Goal: Task Accomplishment & Management: Manage account settings

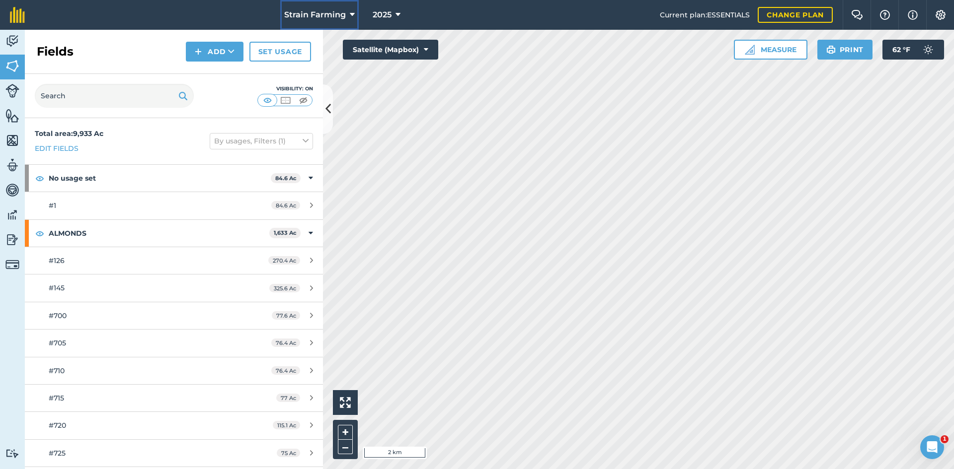
click at [317, 18] on span "Strain Farming" at bounding box center [315, 15] width 62 height 12
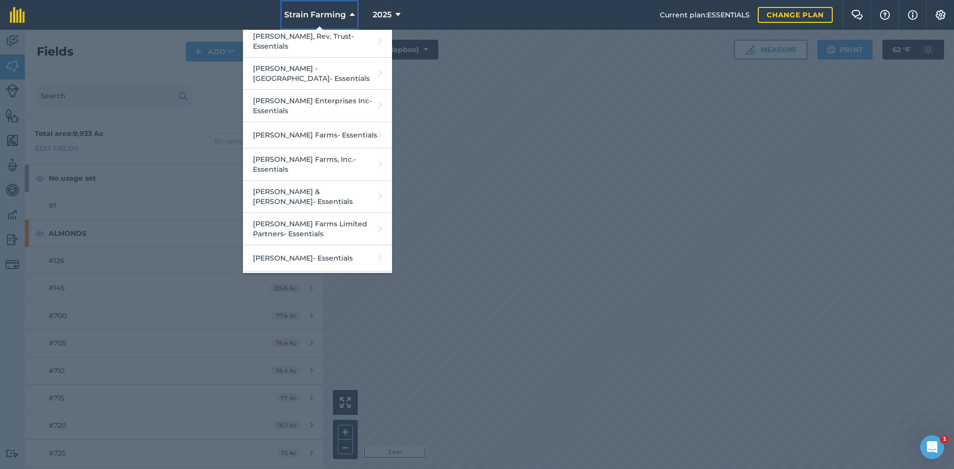
scroll to position [1142, 0]
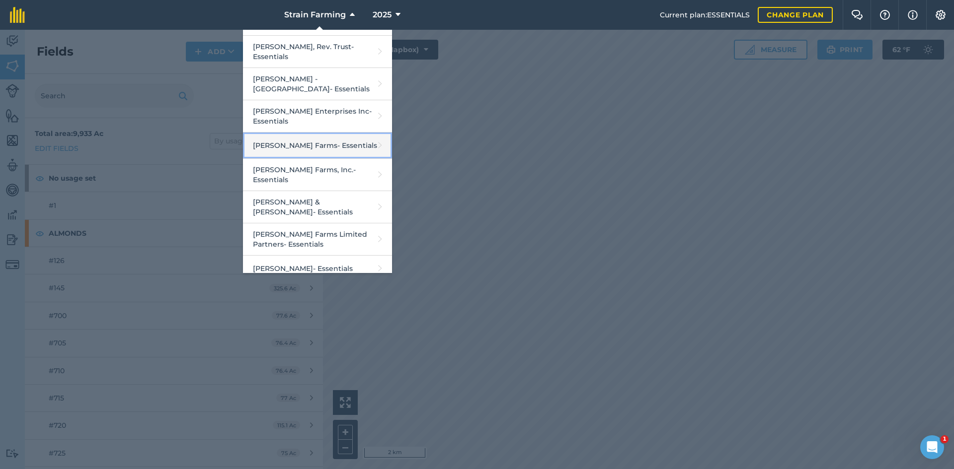
click at [310, 133] on link "[PERSON_NAME] Farms - Essentials" at bounding box center [317, 146] width 149 height 26
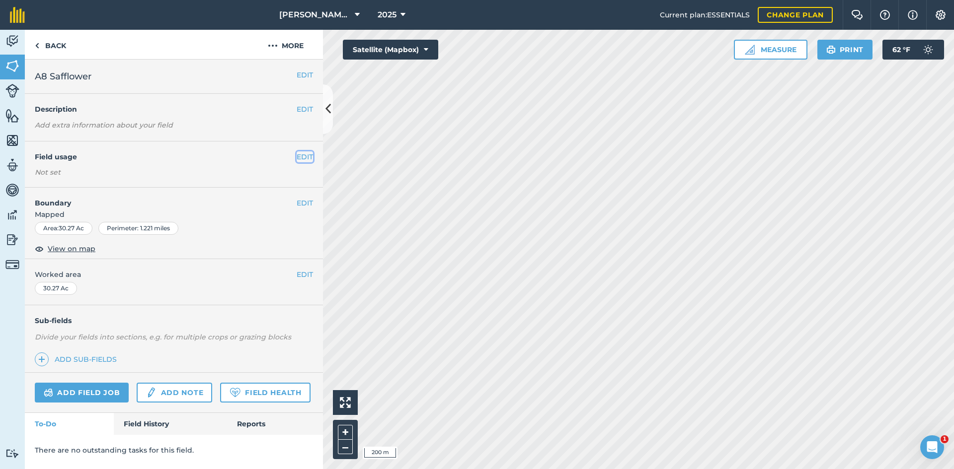
click at [307, 155] on button "EDIT" at bounding box center [305, 156] width 16 height 11
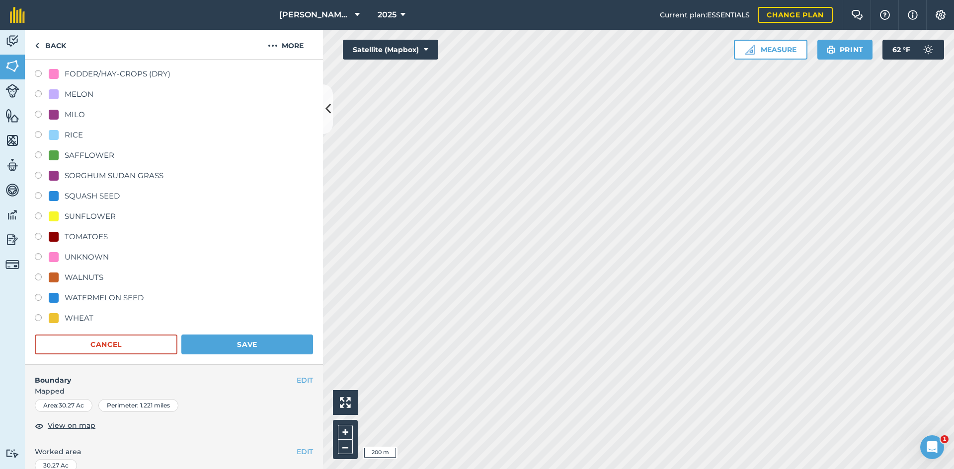
scroll to position [248, 0]
click at [81, 233] on div "TOMATOES" at bounding box center [86, 235] width 43 height 12
radio input "true"
radio input "false"
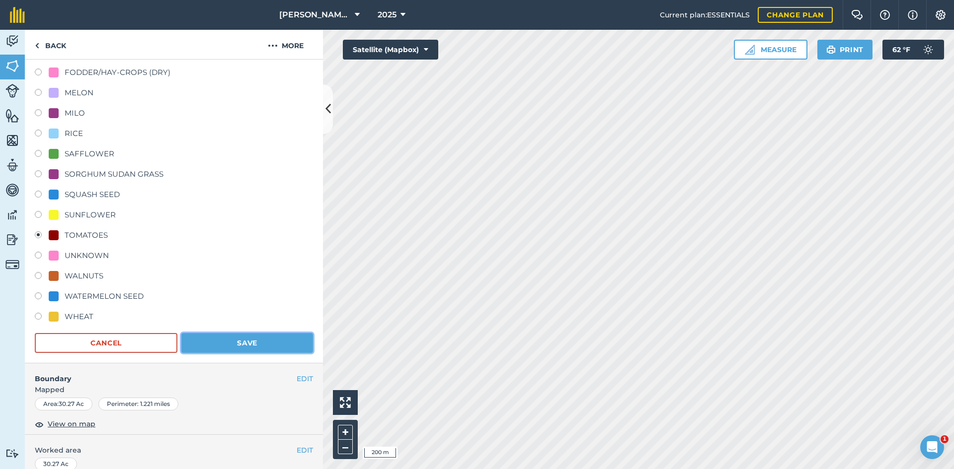
click at [226, 334] on button "Save" at bounding box center [247, 343] width 132 height 20
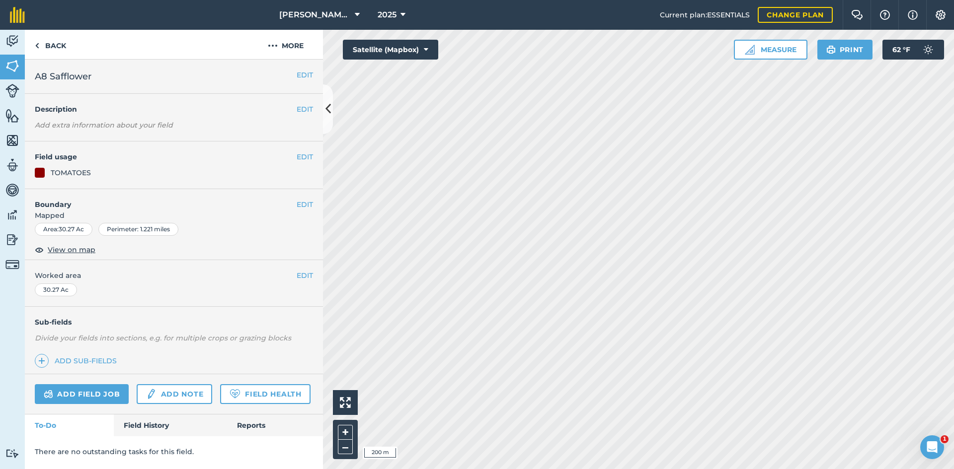
scroll to position [0, 0]
click at [67, 45] on link "Back" at bounding box center [50, 44] width 51 height 29
click at [303, 204] on button "EDIT" at bounding box center [305, 203] width 16 height 11
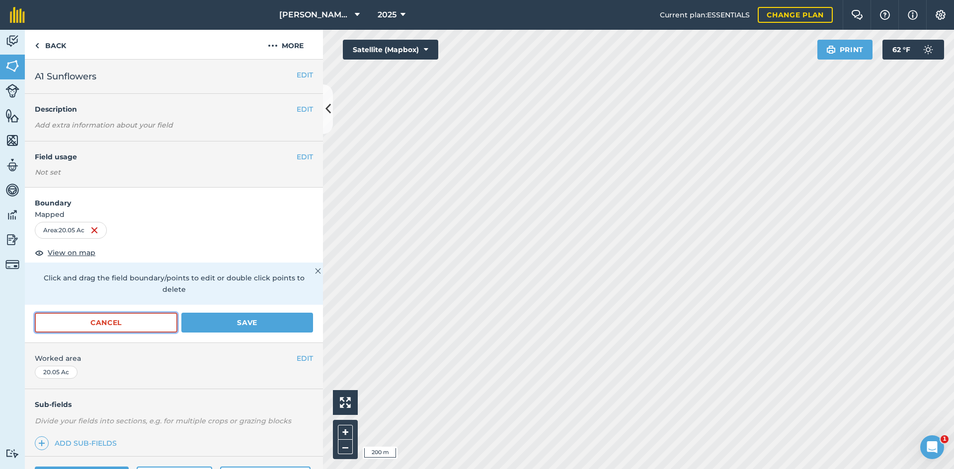
click at [158, 323] on button "Cancel" at bounding box center [106, 323] width 143 height 20
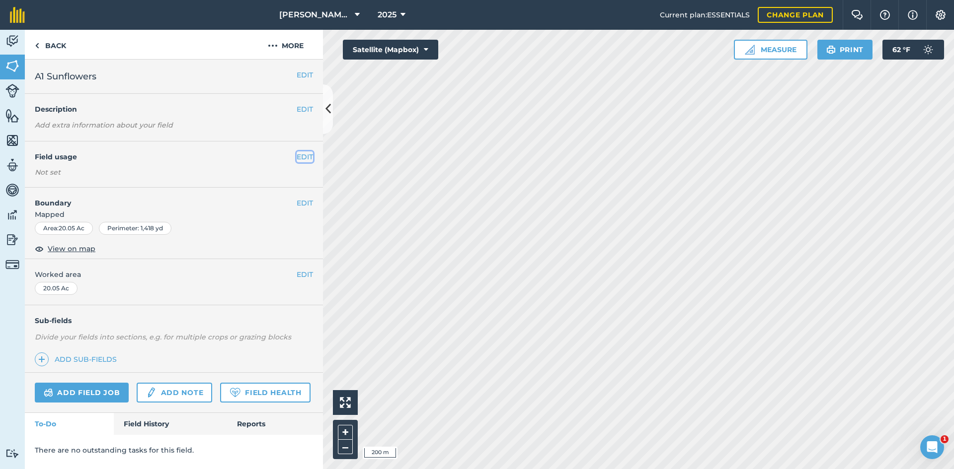
click at [304, 161] on button "EDIT" at bounding box center [305, 156] width 16 height 11
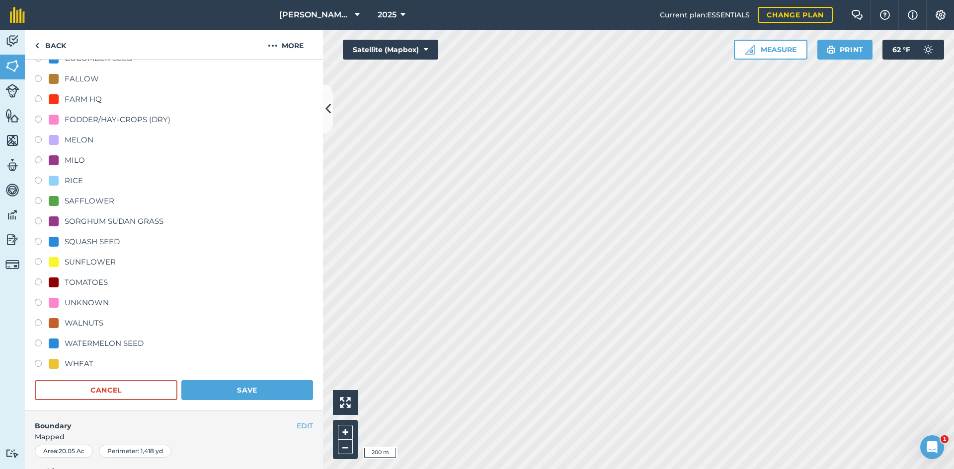
scroll to position [298, 0]
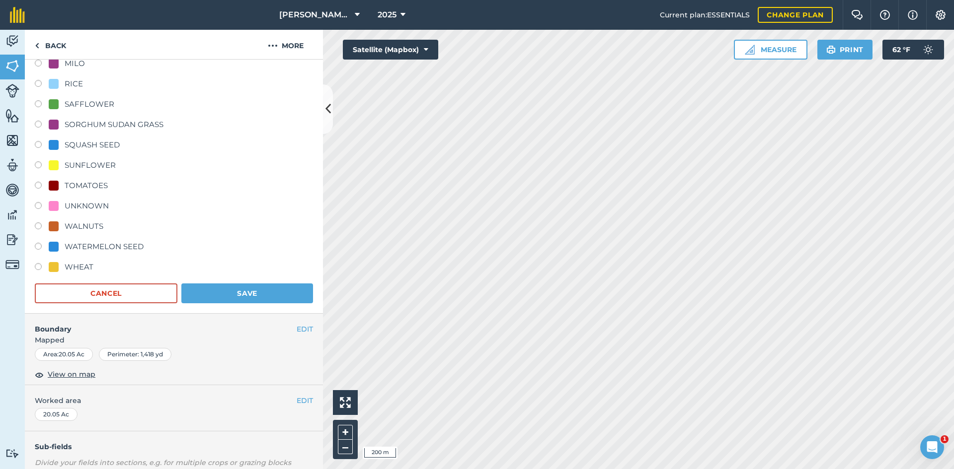
click at [98, 183] on div "TOMATOES" at bounding box center [86, 186] width 43 height 12
radio input "true"
radio input "false"
click at [266, 294] on button "Save" at bounding box center [247, 294] width 132 height 20
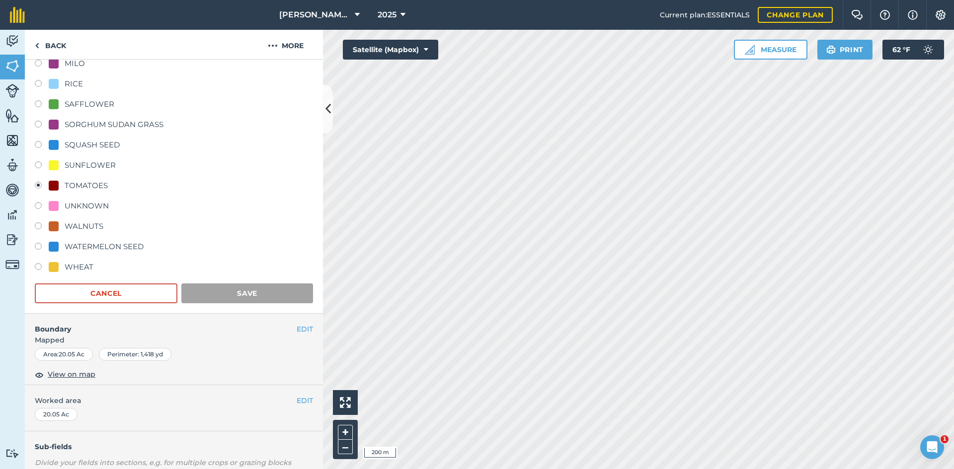
scroll to position [0, 0]
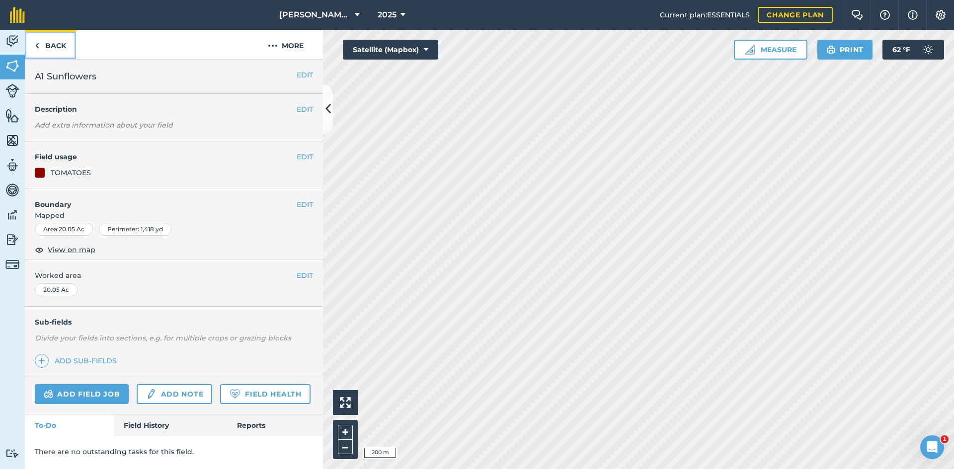
click at [47, 44] on link "Back" at bounding box center [50, 44] width 51 height 29
